Goal: Transaction & Acquisition: Purchase product/service

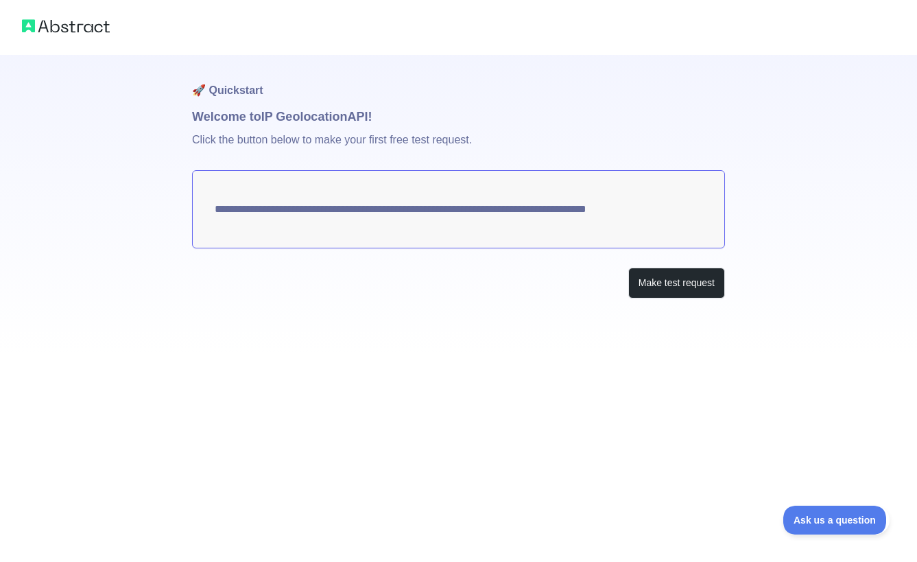
click at [680, 197] on textarea "**********" at bounding box center [458, 209] width 533 height 78
click at [659, 280] on button "Make test request" at bounding box center [676, 283] width 97 height 31
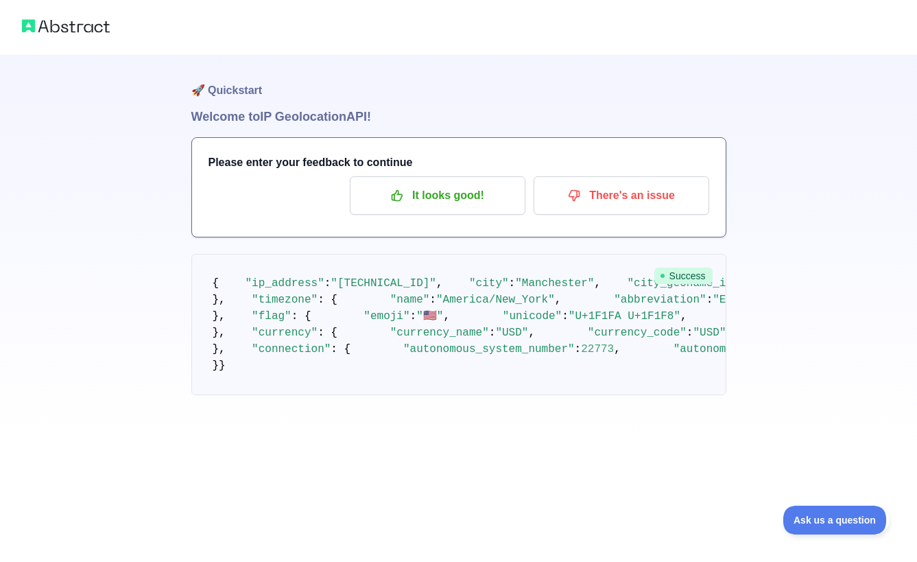
scroll to position [65, 0]
click at [434, 184] on p "It looks good!" at bounding box center [437, 195] width 155 height 23
